Goal: Task Accomplishment & Management: Use online tool/utility

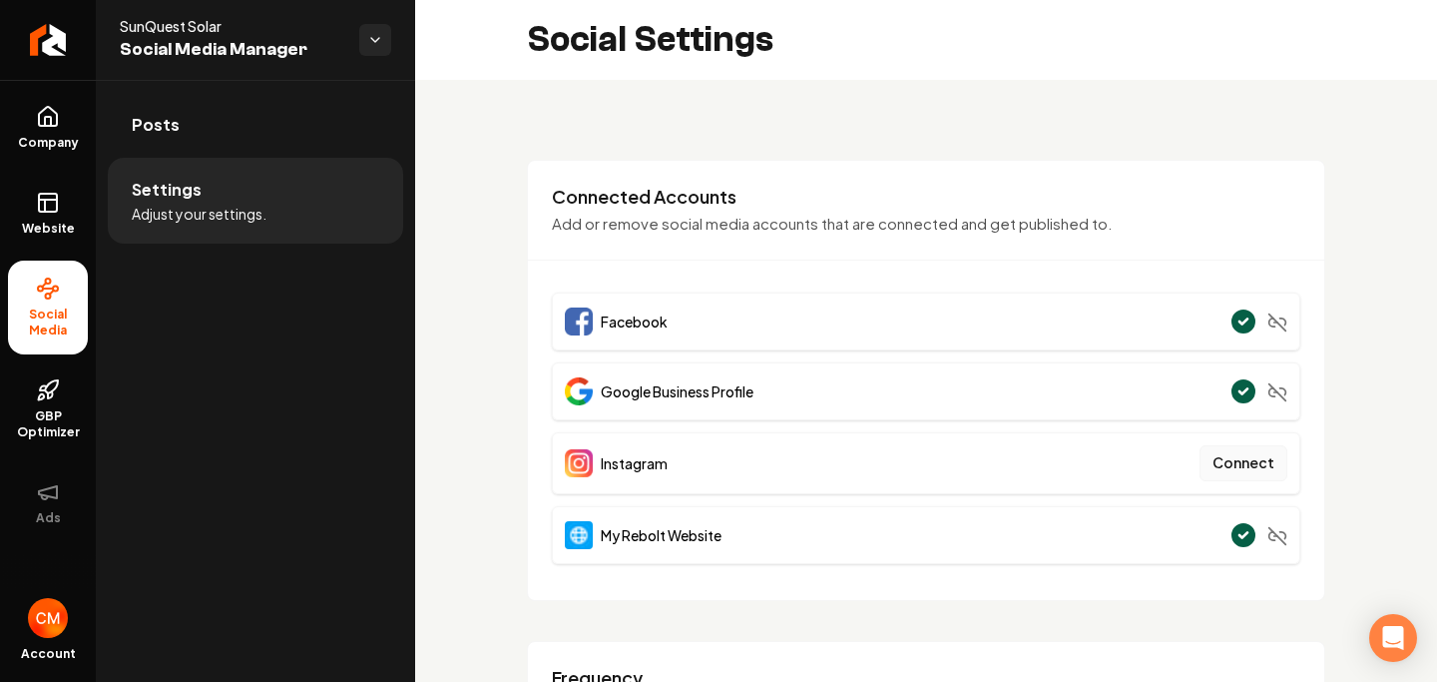
click at [1248, 453] on button "Connect" at bounding box center [1244, 463] width 88 height 36
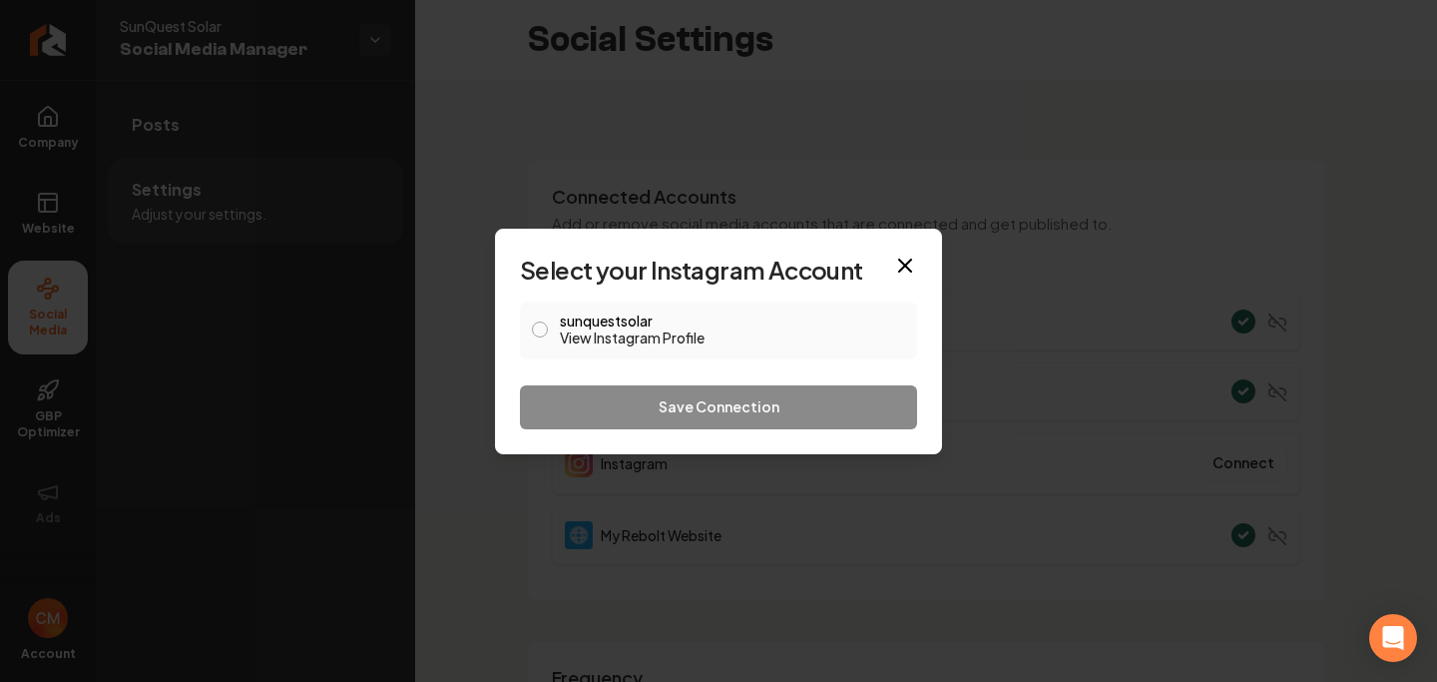
click at [543, 329] on button "sunquestsolar View Instagram Profile" at bounding box center [540, 329] width 16 height 16
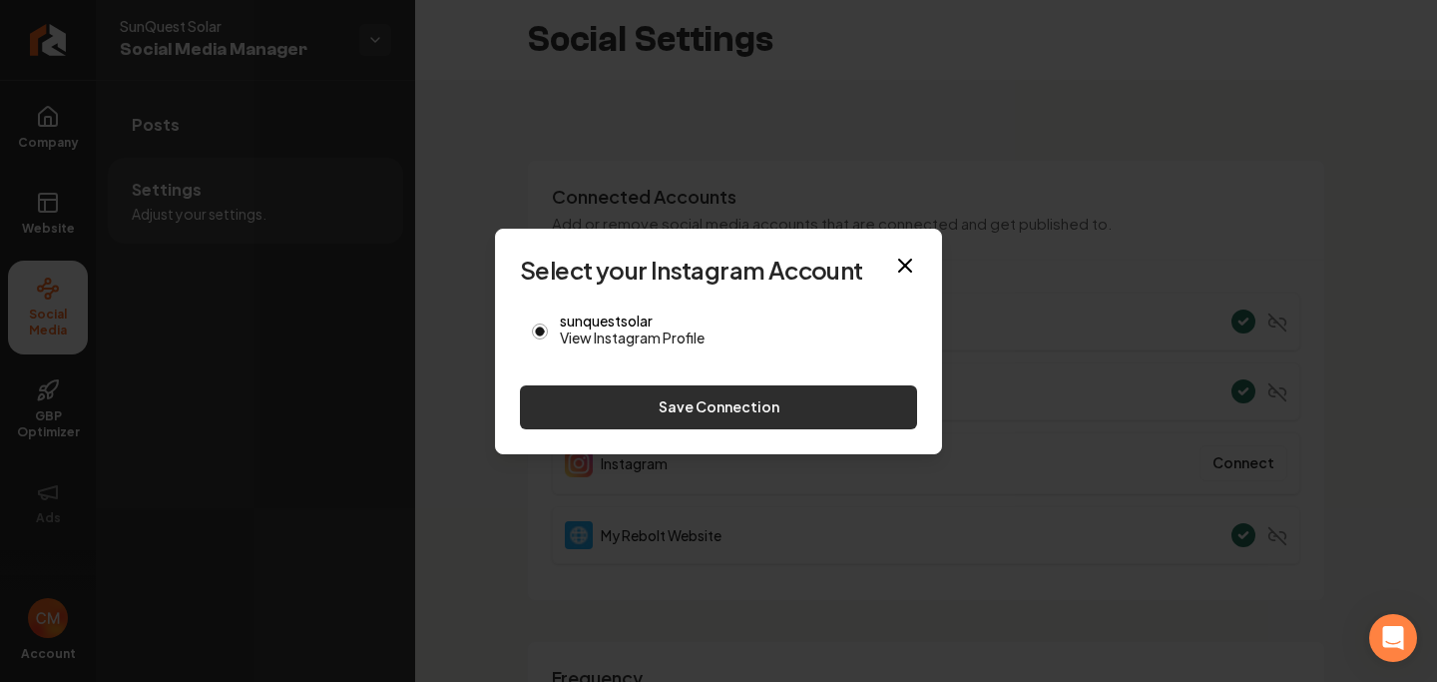
click at [749, 406] on button "Save Connection" at bounding box center [718, 407] width 397 height 44
